Goal: Task Accomplishment & Management: Use online tool/utility

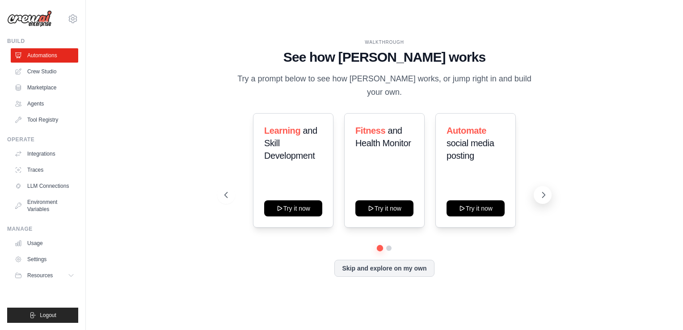
click at [539, 191] on icon at bounding box center [543, 195] width 9 height 9
click at [230, 186] on button at bounding box center [226, 195] width 18 height 18
click at [539, 194] on button at bounding box center [543, 195] width 18 height 18
click at [545, 191] on icon at bounding box center [543, 195] width 9 height 9
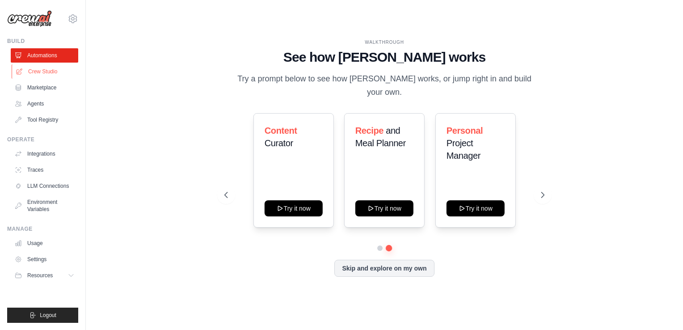
click at [31, 71] on link "Crew Studio" at bounding box center [46, 71] width 68 height 14
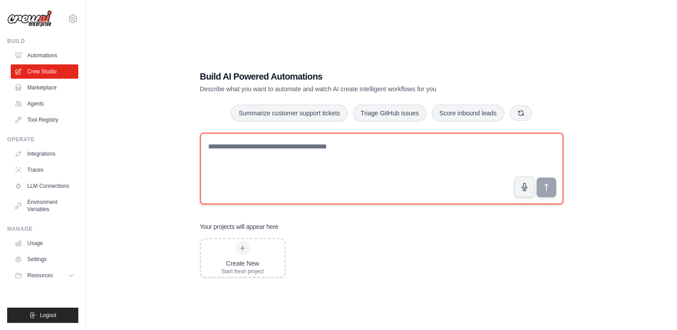
click at [333, 156] on textarea at bounding box center [381, 169] width 363 height 72
type textarea "**********"
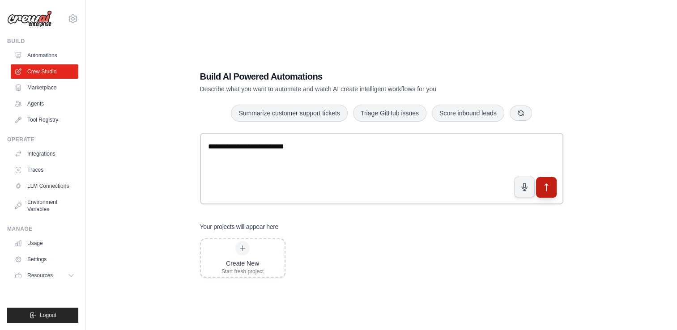
click at [551, 192] on button "submit" at bounding box center [545, 187] width 21 height 21
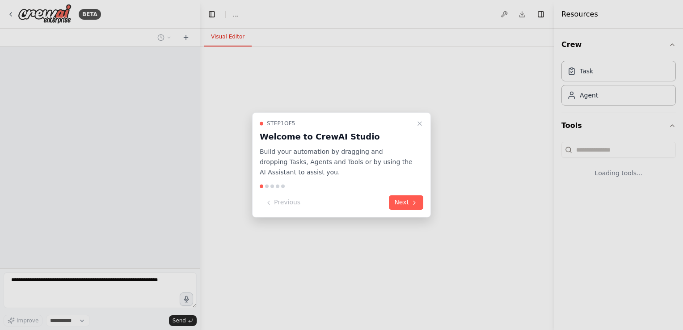
select select "****"
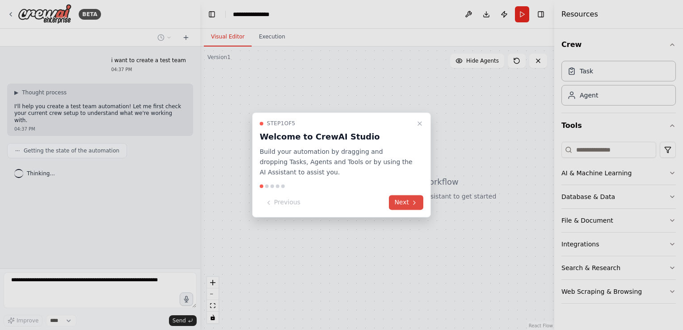
click at [402, 209] on button "Next" at bounding box center [406, 202] width 34 height 15
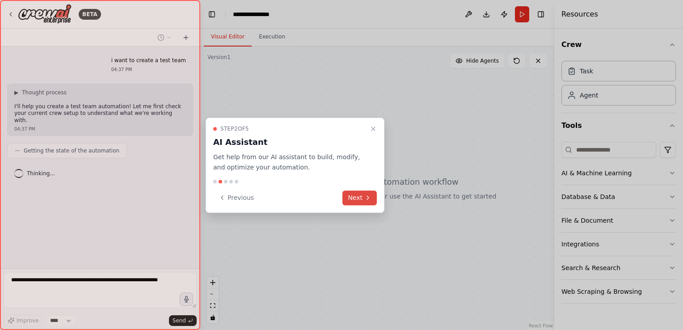
click at [358, 198] on button "Next" at bounding box center [360, 198] width 34 height 15
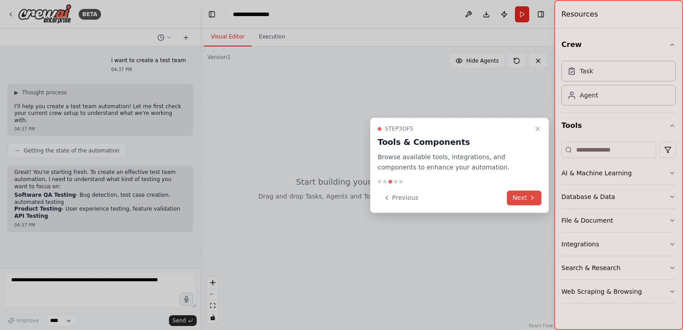
click at [526, 198] on button "Next" at bounding box center [524, 198] width 34 height 15
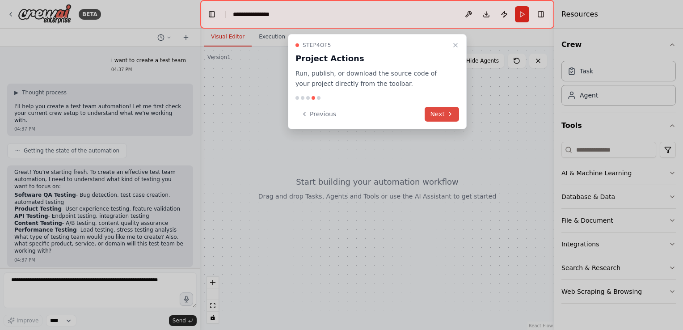
click at [443, 117] on button "Next" at bounding box center [442, 114] width 34 height 15
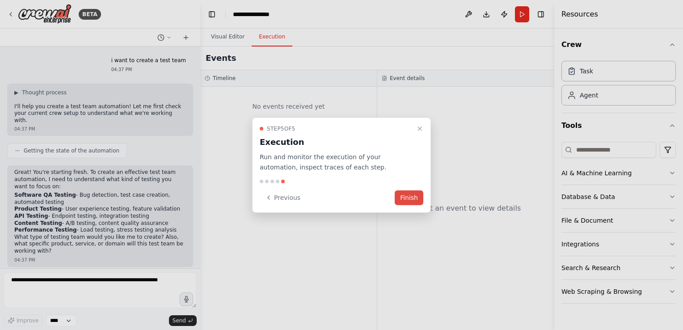
click at [417, 199] on button "Finish" at bounding box center [409, 197] width 29 height 15
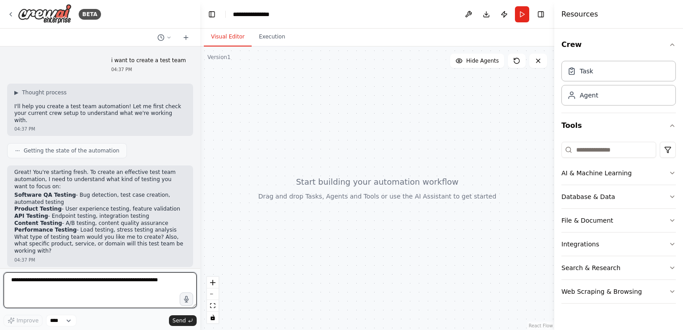
click at [122, 288] on textarea at bounding box center [100, 290] width 193 height 36
type textarea "**********"
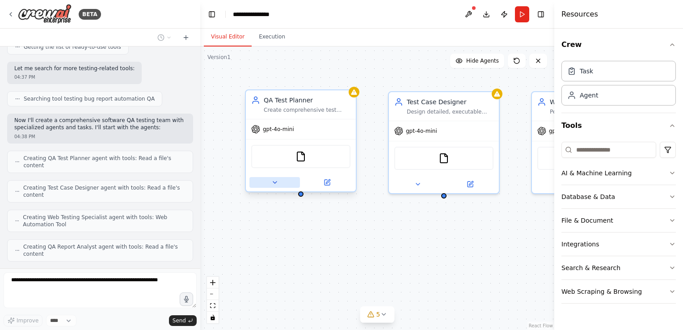
scroll to position [317, 0]
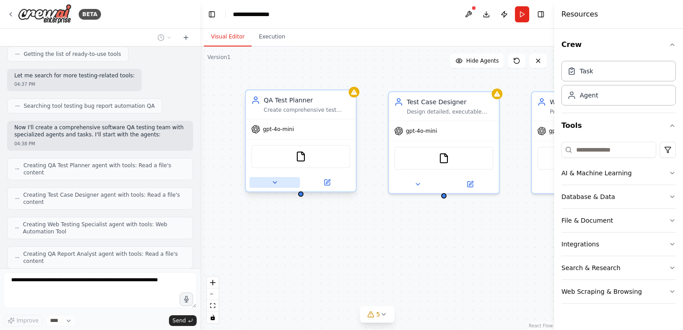
click at [276, 182] on icon at bounding box center [275, 183] width 4 height 2
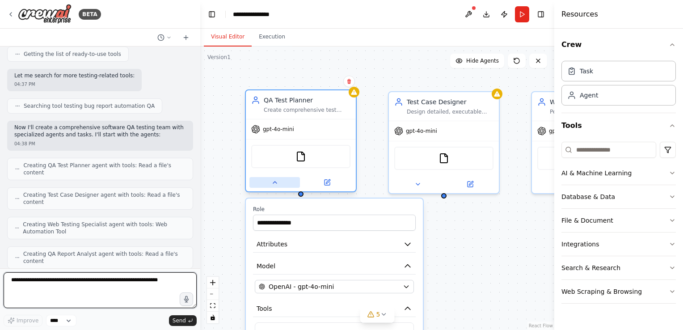
scroll to position [369, 0]
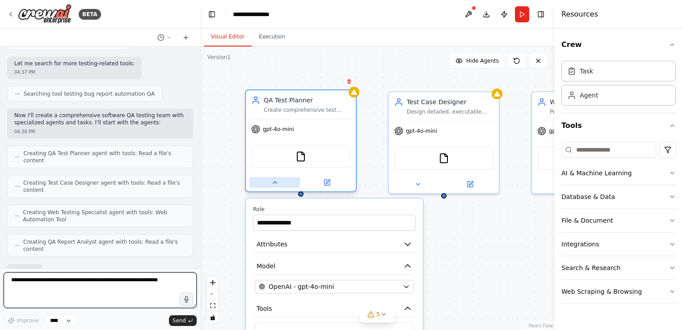
click at [276, 182] on icon at bounding box center [275, 183] width 4 height 2
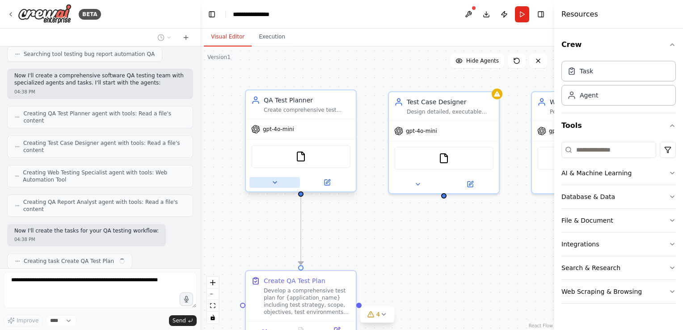
click at [276, 182] on icon at bounding box center [275, 183] width 4 height 2
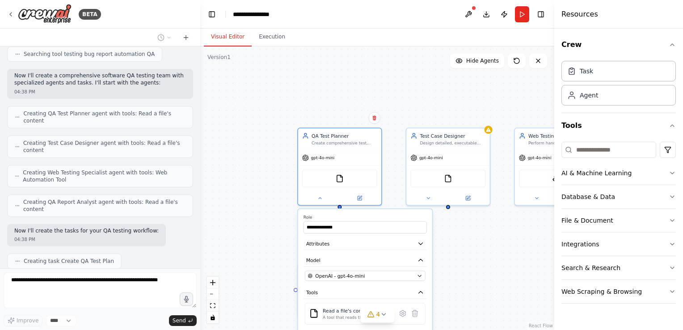
click at [447, 237] on div "**********" at bounding box center [377, 189] width 354 height 284
click at [261, 229] on div "**********" at bounding box center [377, 189] width 354 height 284
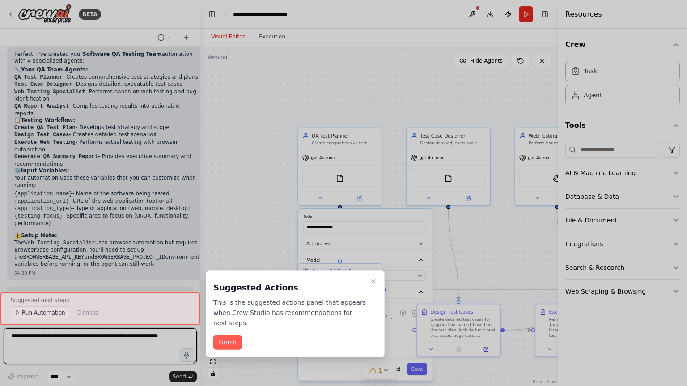
scroll to position [746, 0]
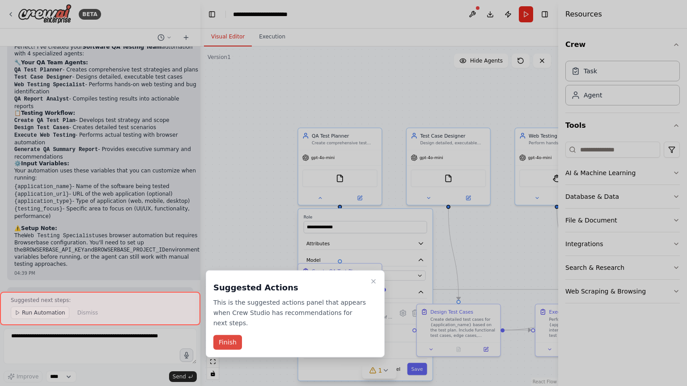
click at [229, 330] on button "Finish" at bounding box center [227, 342] width 29 height 15
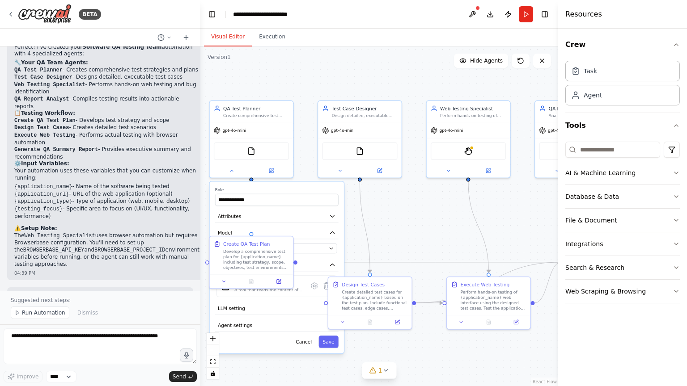
drag, startPoint x: 500, startPoint y: 237, endPoint x: 411, endPoint y: 210, distance: 92.7
click at [411, 210] on div "**********" at bounding box center [379, 217] width 358 height 340
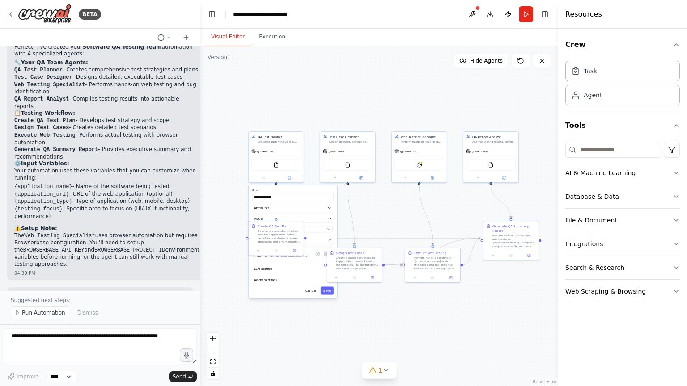
drag, startPoint x: 429, startPoint y: 218, endPoint x: 400, endPoint y: 212, distance: 30.2
click at [400, 212] on div "**********" at bounding box center [379, 217] width 358 height 340
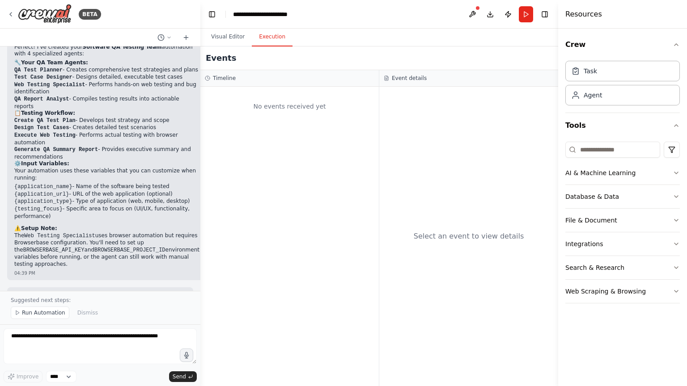
click at [271, 39] on button "Execution" at bounding box center [272, 37] width 41 height 19
click at [36, 312] on span "Run Automation" at bounding box center [43, 313] width 43 height 7
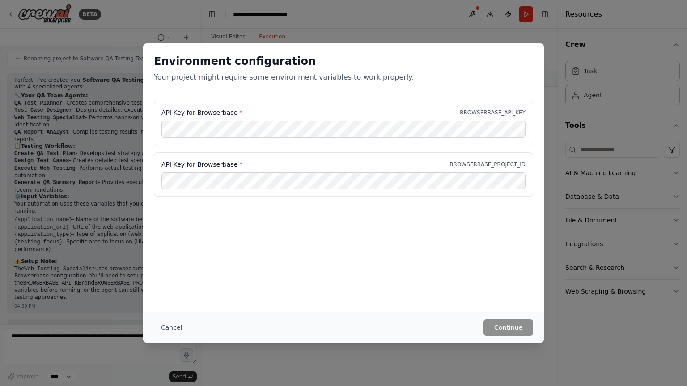
click at [547, 202] on div "Environment configuration Your project might require some environment variables…" at bounding box center [343, 193] width 687 height 386
click at [99, 84] on div "Environment configuration Your project might require some environment variables…" at bounding box center [343, 193] width 687 height 386
click at [172, 328] on button "Cancel" at bounding box center [171, 328] width 35 height 16
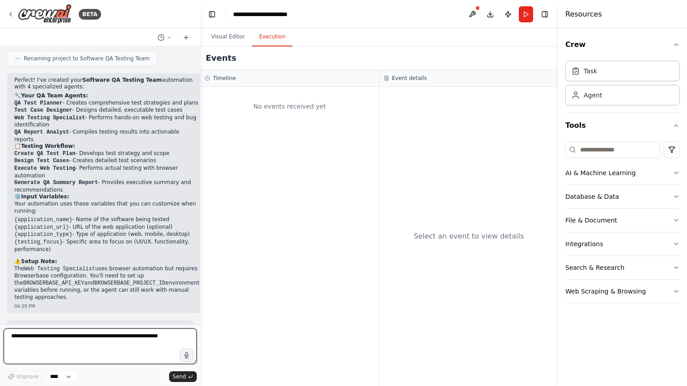
click at [102, 330] on textarea at bounding box center [100, 347] width 193 height 36
type textarea "**********"
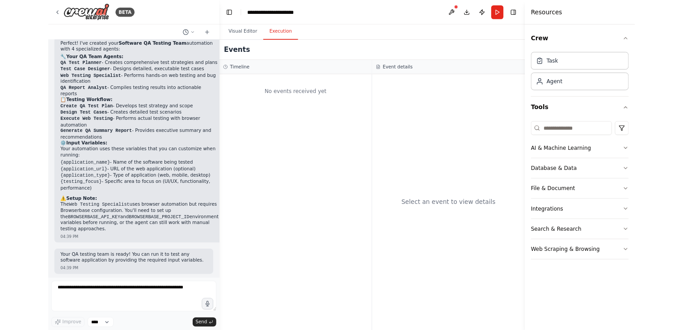
scroll to position [766, 0]
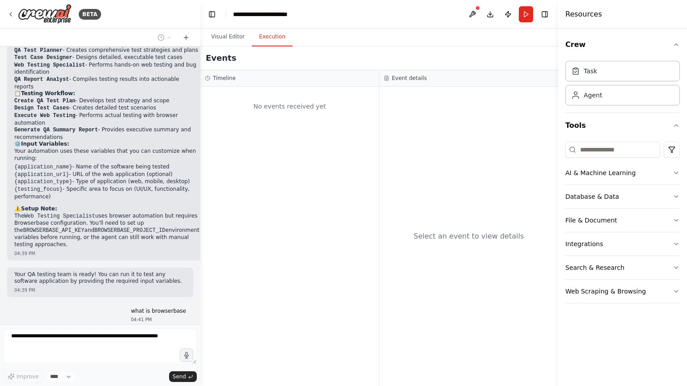
click at [639, 0] on div "Resources" at bounding box center [622, 14] width 129 height 29
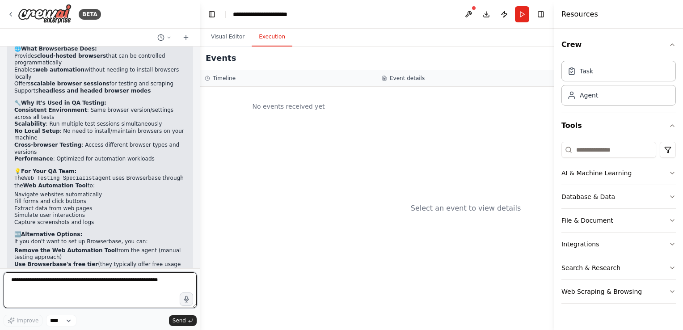
scroll to position [1104, 0]
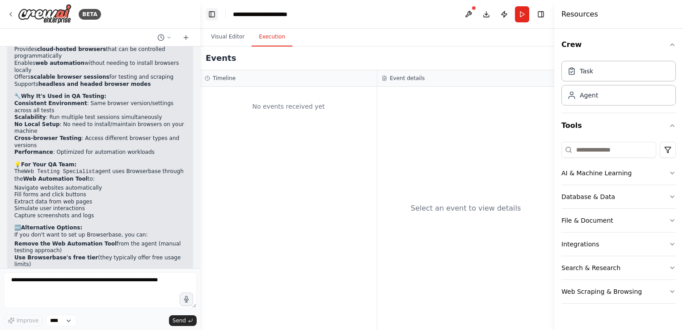
click at [208, 15] on button "Toggle Left Sidebar" at bounding box center [212, 14] width 13 height 13
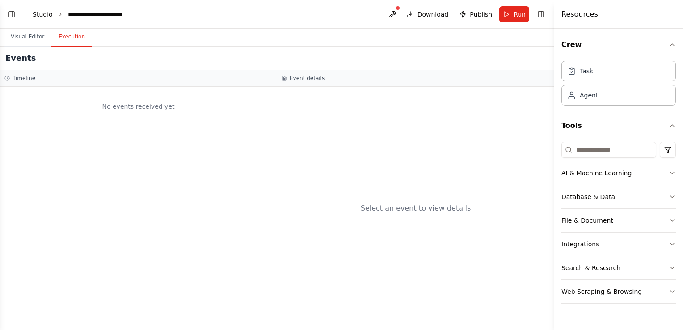
click at [42, 13] on link "Studio" at bounding box center [43, 14] width 20 height 7
click at [12, 14] on button "Toggle Left Sidebar" at bounding box center [11, 14] width 13 height 13
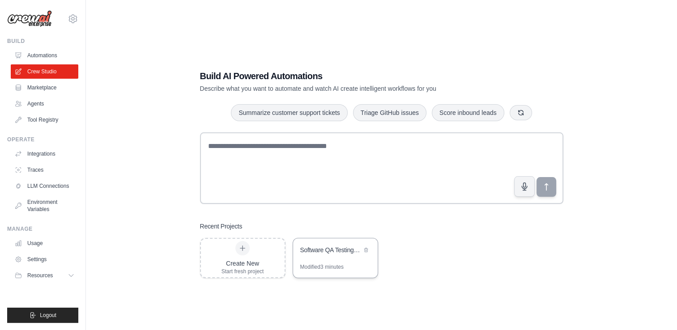
click at [341, 258] on div "Software QA Testing Team" at bounding box center [335, 250] width 85 height 25
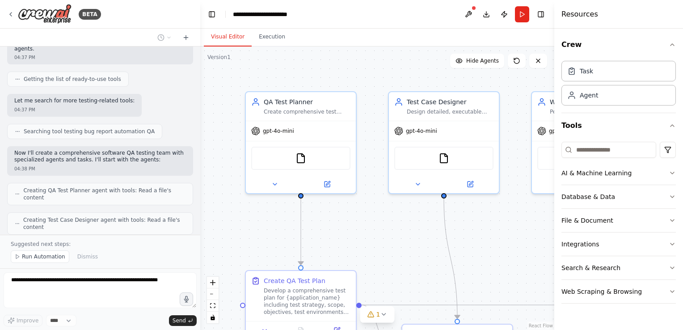
scroll to position [269, 0]
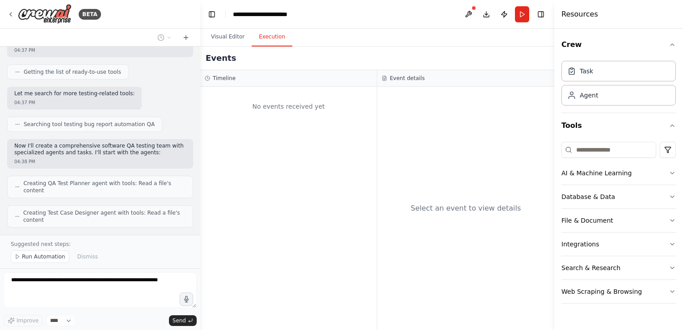
click at [277, 36] on button "Execution" at bounding box center [272, 37] width 41 height 19
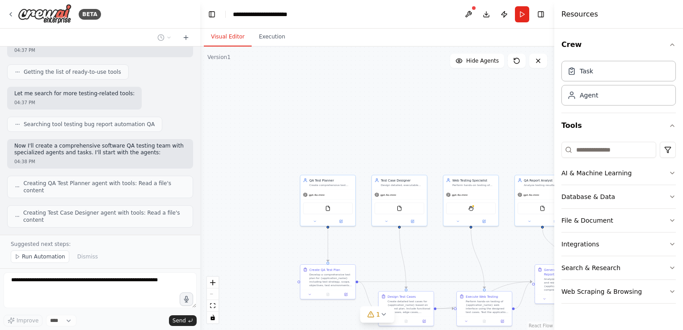
click at [231, 37] on button "Visual Editor" at bounding box center [228, 37] width 48 height 19
click at [27, 239] on span "Thinking..." at bounding box center [41, 242] width 28 height 7
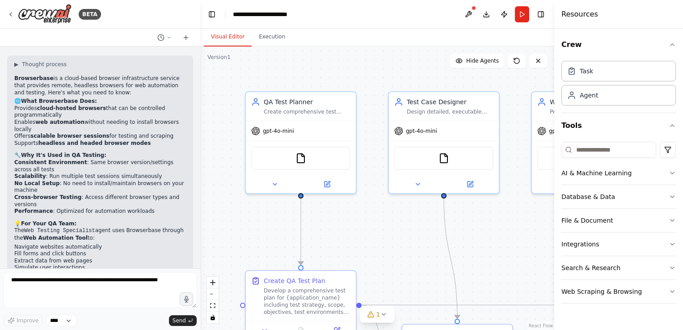
scroll to position [1104, 0]
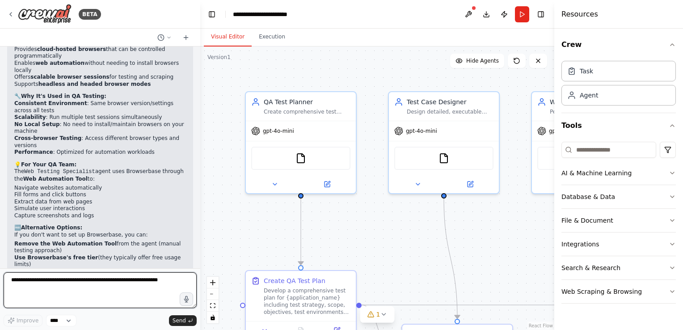
click at [89, 287] on textarea at bounding box center [100, 290] width 193 height 36
type textarea "**********"
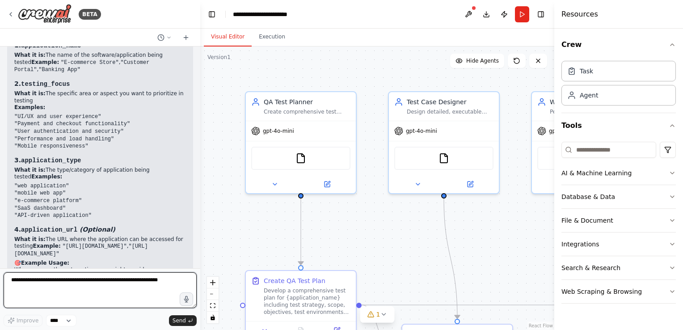
scroll to position [1536, 0]
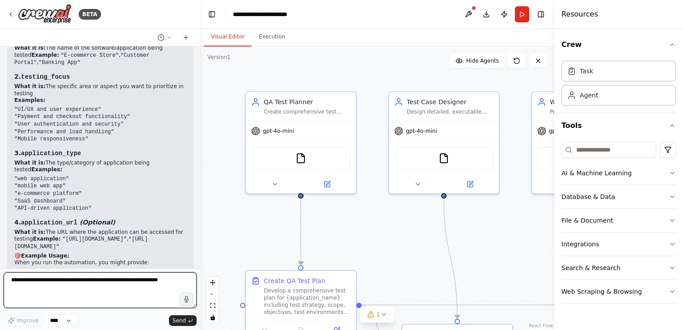
click at [101, 288] on textarea at bounding box center [100, 290] width 193 height 36
type textarea "**********"
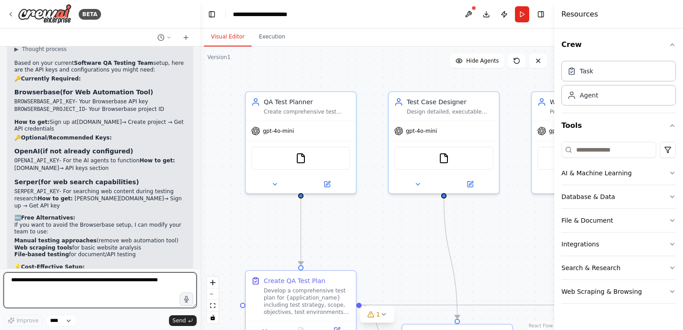
scroll to position [1877, 0]
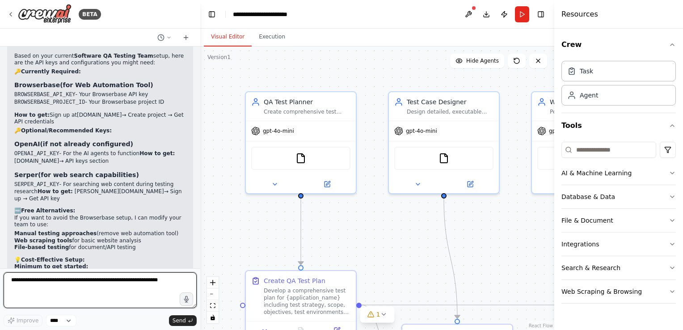
click at [72, 284] on textarea at bounding box center [100, 290] width 193 height 36
type textarea "**********"
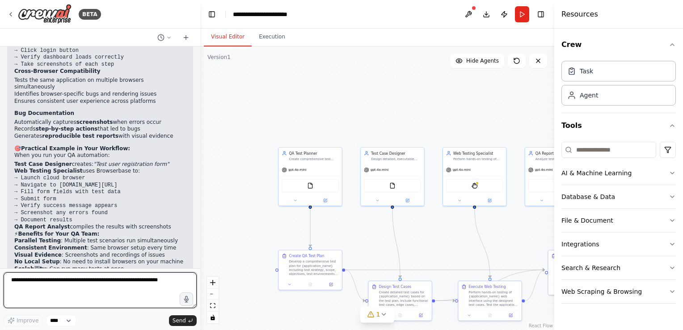
scroll to position [2343, 0]
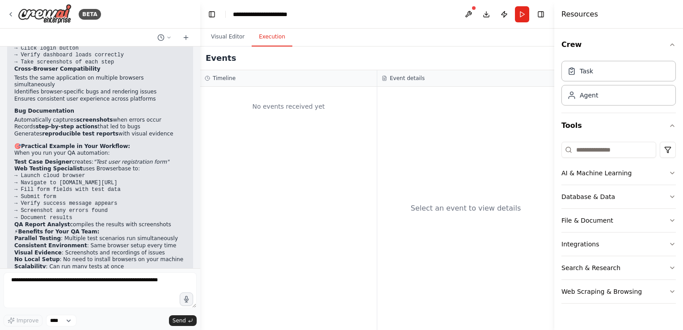
click at [274, 42] on button "Execution" at bounding box center [272, 37] width 41 height 19
click at [613, 178] on button "AI & Machine Learning" at bounding box center [619, 172] width 114 height 23
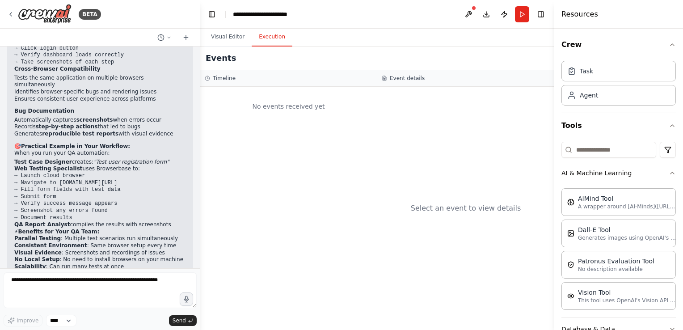
click at [619, 172] on button "AI & Machine Learning" at bounding box center [619, 172] width 114 height 23
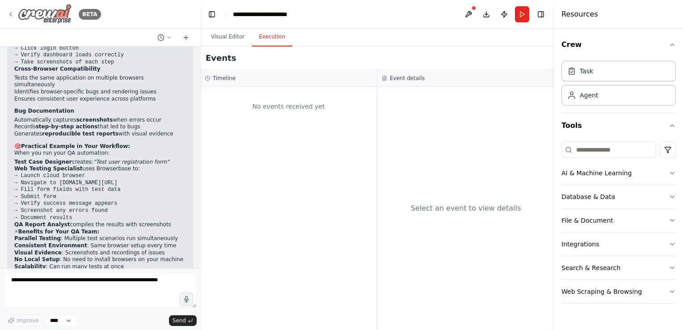
click at [12, 12] on icon at bounding box center [10, 14] width 7 height 7
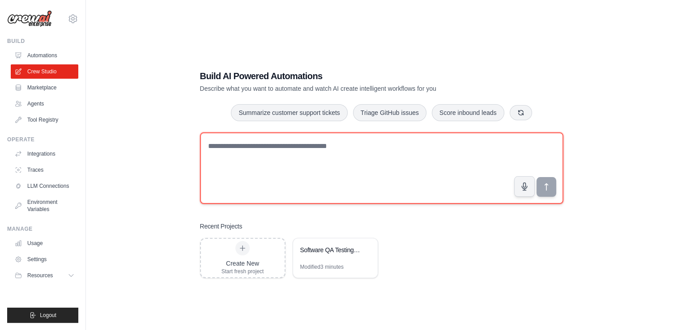
click at [330, 143] on textarea at bounding box center [381, 168] width 363 height 72
